Goal: Transaction & Acquisition: Purchase product/service

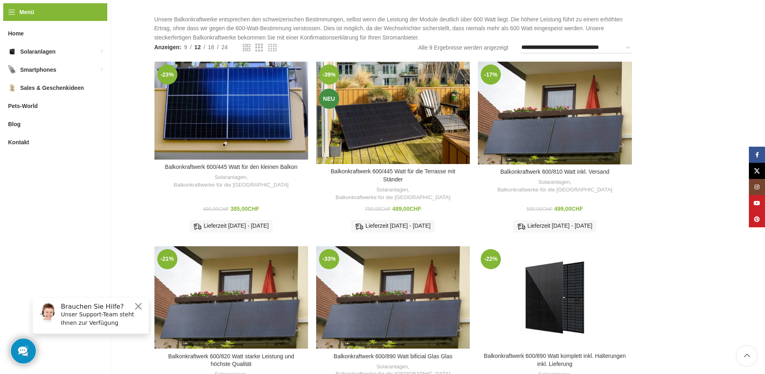
scroll to position [121, 0]
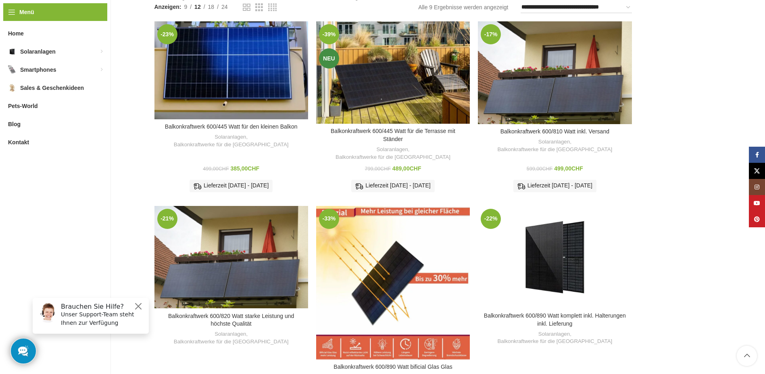
click at [395, 273] on div "Balkonkraftwerk 600/890 Watt bificial Glas Glas" at bounding box center [406, 283] width 26 height 154
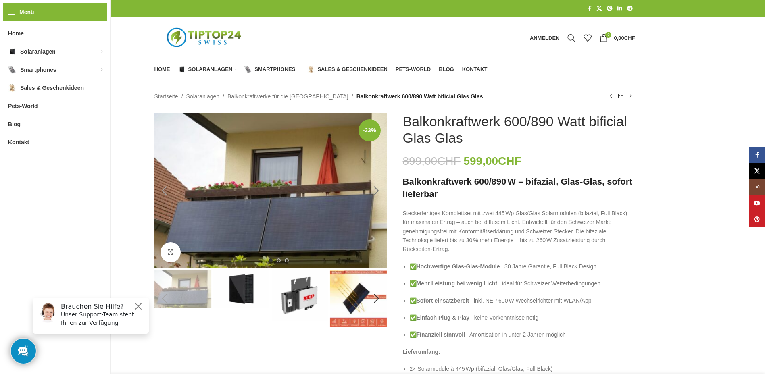
click at [378, 190] on div "Next slide" at bounding box center [377, 191] width 20 height 20
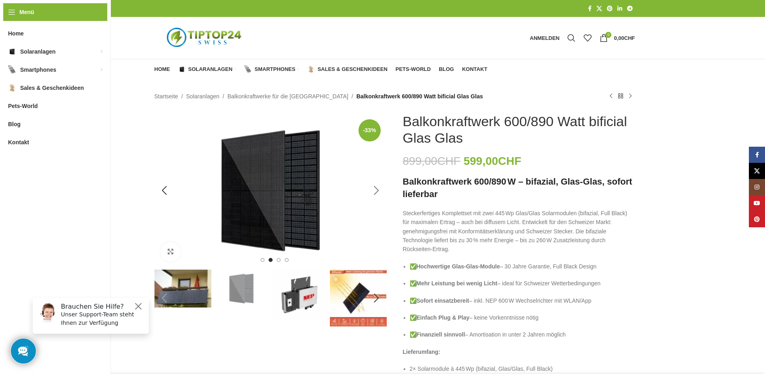
click at [378, 190] on div "Next slide" at bounding box center [377, 191] width 20 height 20
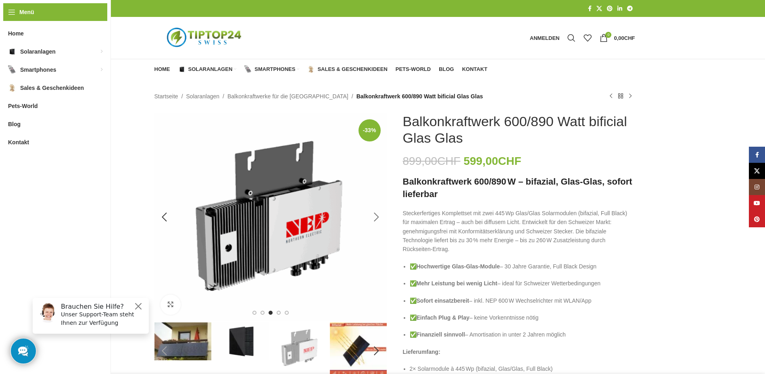
click at [378, 190] on img "3 / 6" at bounding box center [271, 217] width 232 height 208
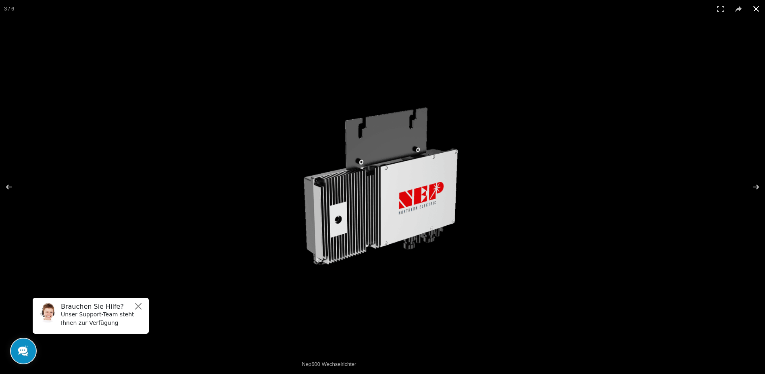
click at [756, 8] on button at bounding box center [757, 9] width 18 height 18
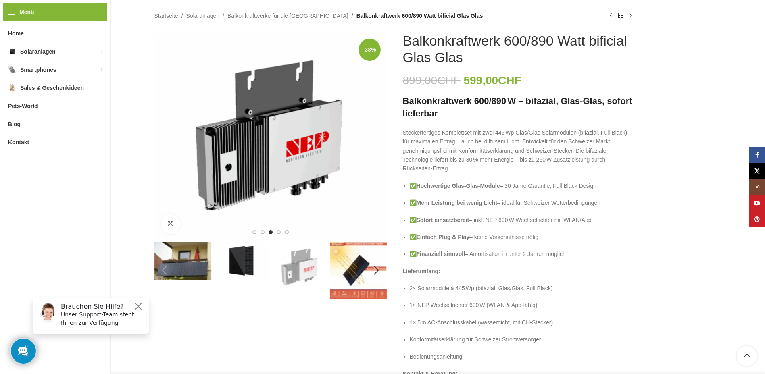
scroll to position [40, 0]
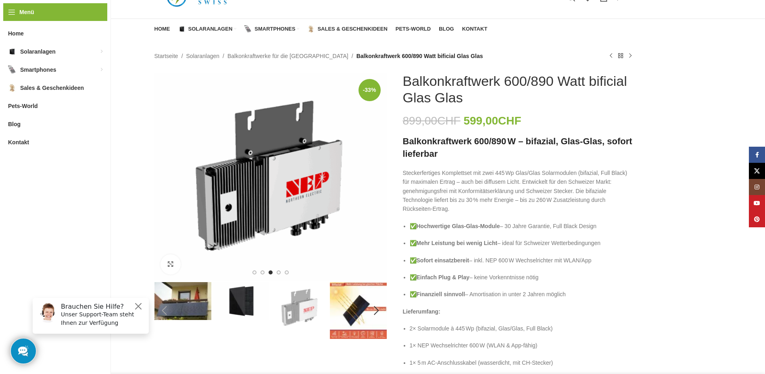
click at [249, 300] on img "2 / 6" at bounding box center [241, 301] width 57 height 38
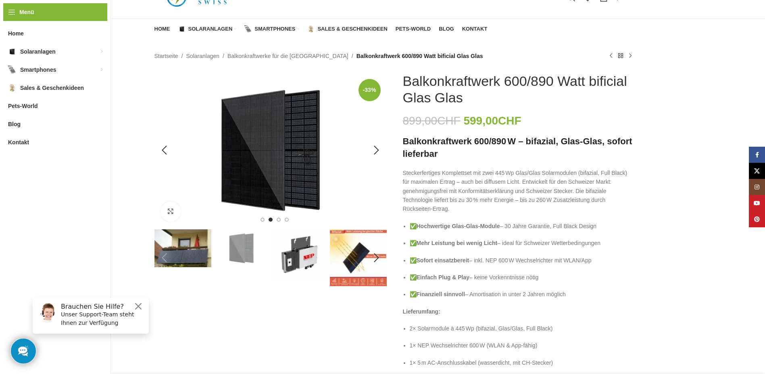
click at [300, 170] on img "2 / 6" at bounding box center [271, 150] width 232 height 155
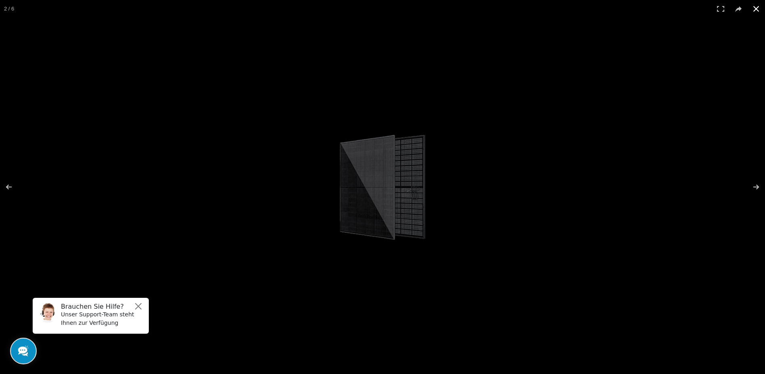
click at [760, 7] on button at bounding box center [757, 9] width 18 height 18
